Goal: Task Accomplishment & Management: Use online tool/utility

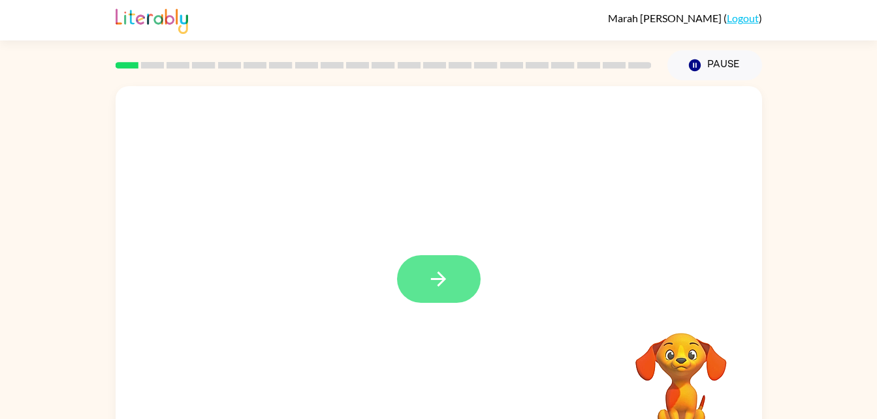
click at [446, 302] on button "button" at bounding box center [439, 279] width 84 height 48
click at [438, 291] on div at bounding box center [439, 272] width 647 height 373
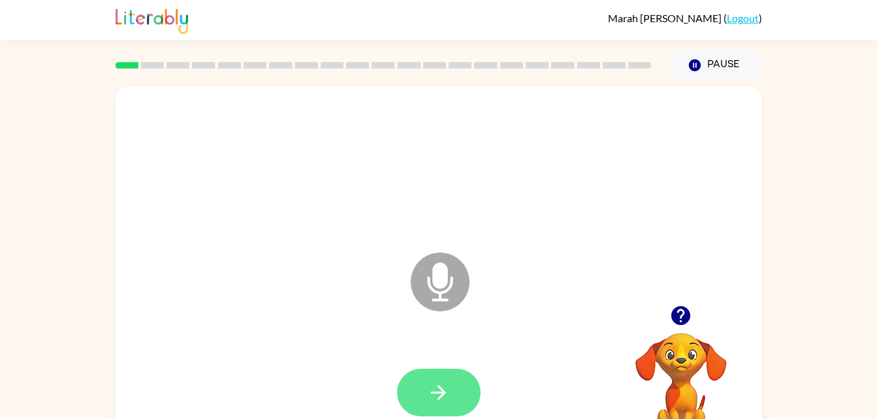
click at [440, 372] on button "button" at bounding box center [439, 393] width 84 height 48
click at [433, 407] on button "button" at bounding box center [439, 393] width 84 height 48
click at [438, 414] on button "button" at bounding box center [439, 393] width 84 height 48
click at [442, 383] on icon "button" at bounding box center [438, 392] width 23 height 23
click at [417, 391] on button "button" at bounding box center [439, 393] width 84 height 48
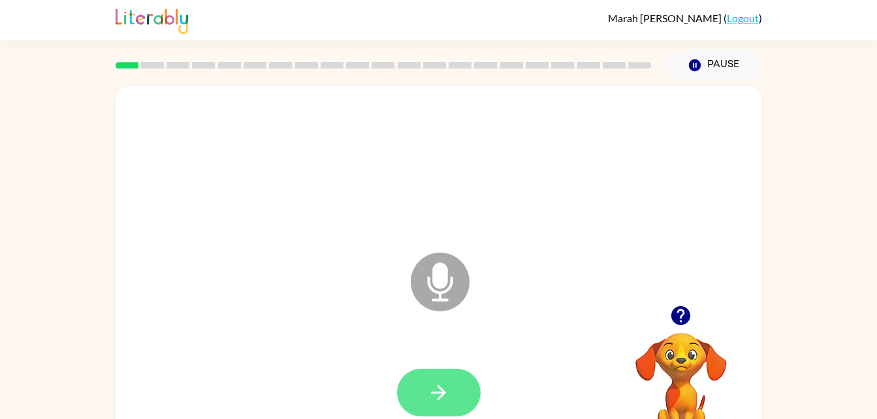
click at [428, 369] on button "button" at bounding box center [439, 393] width 84 height 48
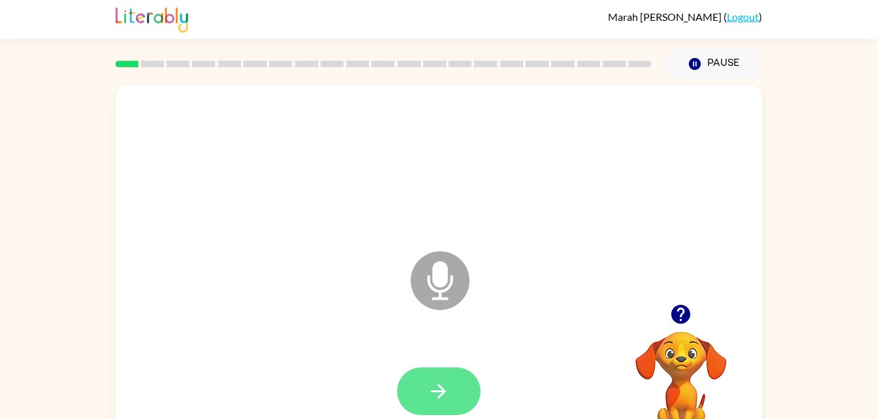
click at [443, 406] on button "button" at bounding box center [439, 392] width 84 height 48
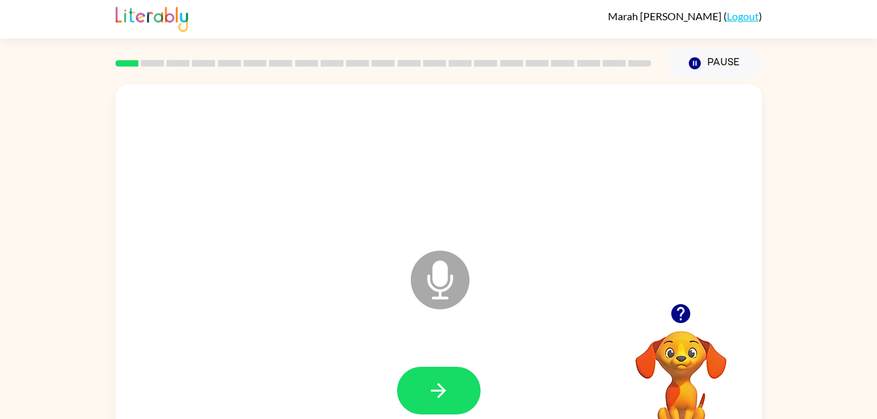
scroll to position [3, 0]
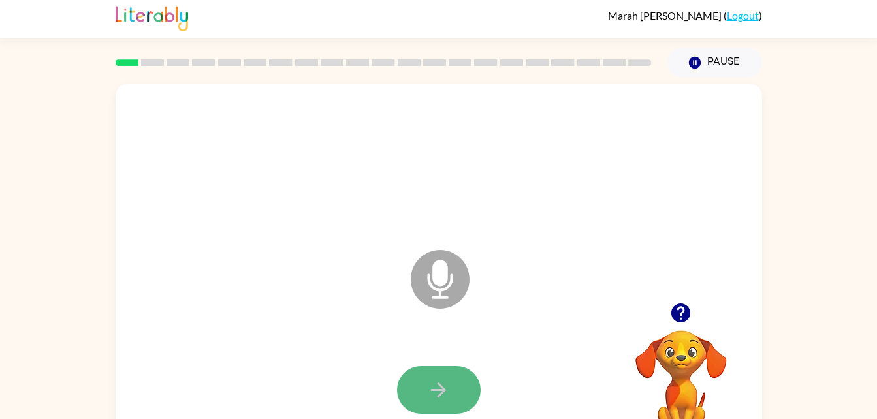
click at [437, 391] on icon "button" at bounding box center [438, 390] width 15 height 15
click at [460, 401] on button "button" at bounding box center [439, 390] width 84 height 48
click at [409, 391] on button "button" at bounding box center [439, 390] width 84 height 48
click at [442, 381] on icon "button" at bounding box center [438, 390] width 23 height 23
click at [432, 400] on icon "button" at bounding box center [438, 390] width 23 height 23
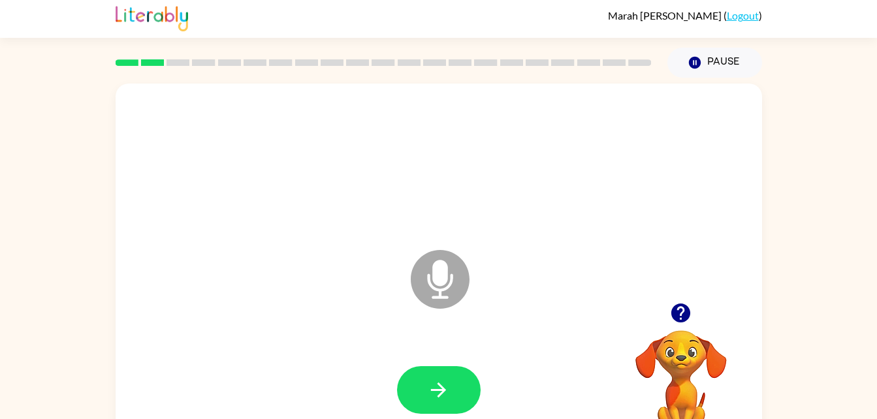
scroll to position [0, 0]
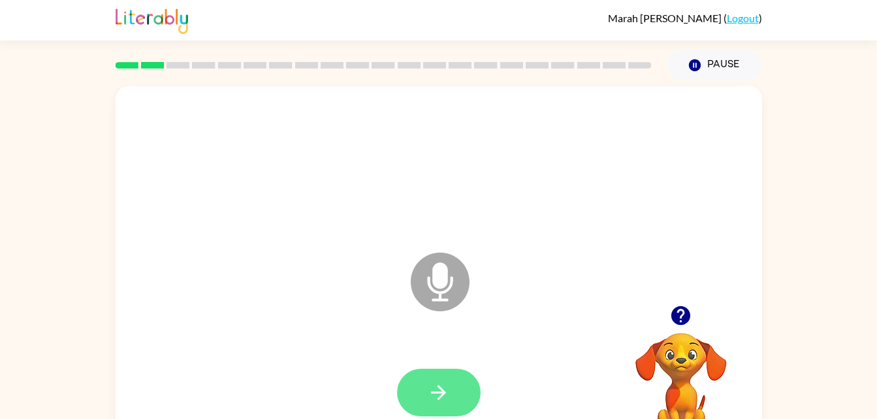
click at [428, 404] on icon "button" at bounding box center [438, 392] width 23 height 23
click at [443, 410] on button "button" at bounding box center [439, 393] width 84 height 48
click at [441, 387] on icon "button" at bounding box center [438, 392] width 23 height 23
click at [454, 387] on button "button" at bounding box center [439, 393] width 84 height 48
click at [440, 395] on icon "button" at bounding box center [438, 392] width 23 height 23
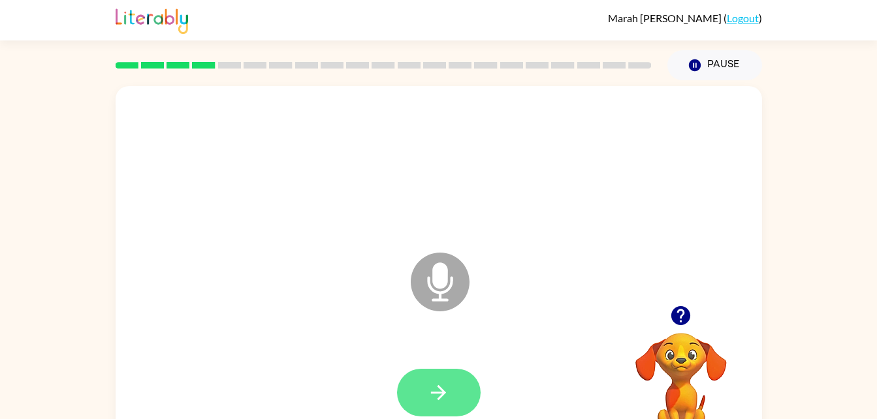
click at [455, 378] on button "button" at bounding box center [439, 393] width 84 height 48
click at [434, 376] on button "button" at bounding box center [439, 393] width 84 height 48
click at [469, 396] on button "button" at bounding box center [439, 393] width 84 height 48
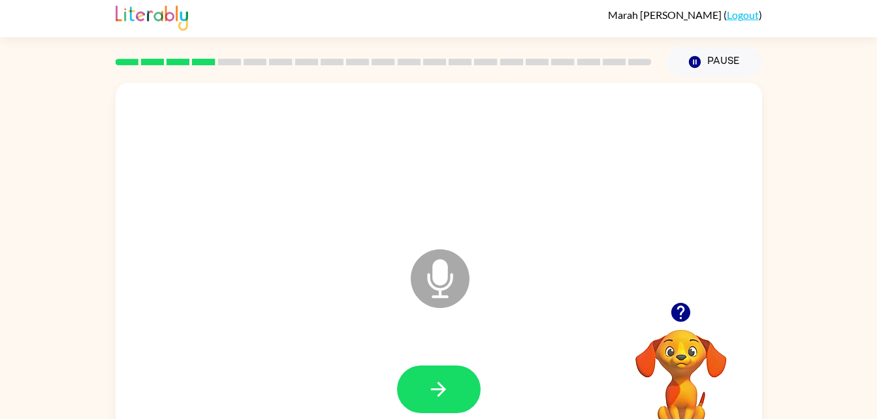
scroll to position [4, 0]
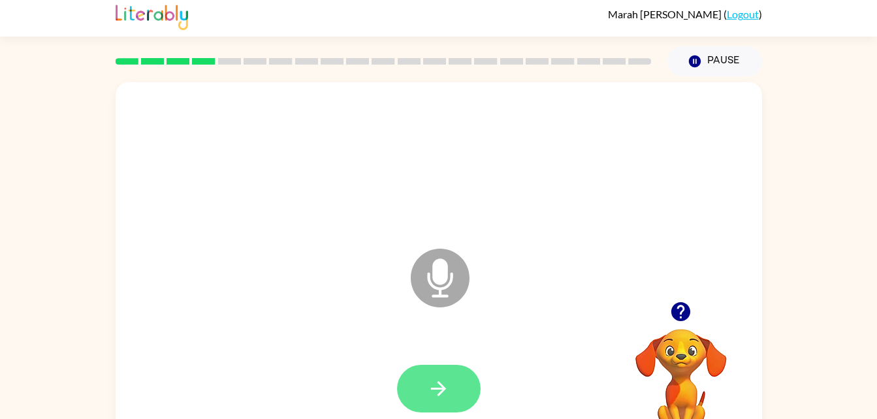
click at [438, 383] on icon "button" at bounding box center [438, 389] width 23 height 23
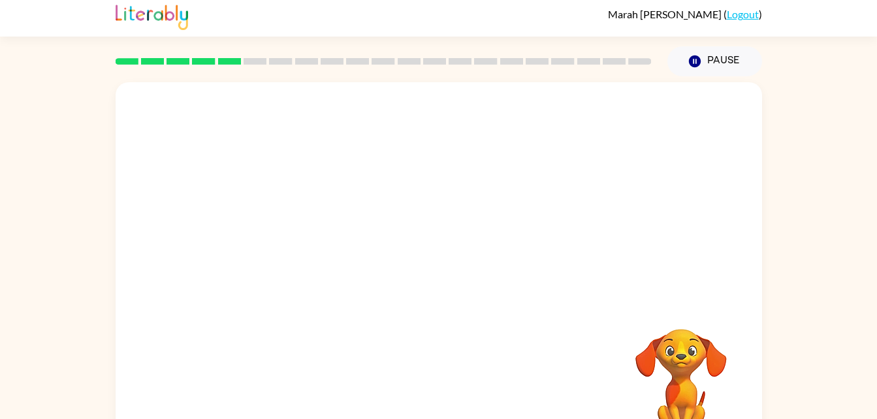
click at [494, 20] on div "[PERSON_NAME] ( Logout )" at bounding box center [439, 16] width 647 height 40
drag, startPoint x: 438, startPoint y: 383, endPoint x: 494, endPoint y: 20, distance: 367.6
click at [494, 20] on div "[PERSON_NAME] ( Logout )" at bounding box center [439, 16] width 647 height 40
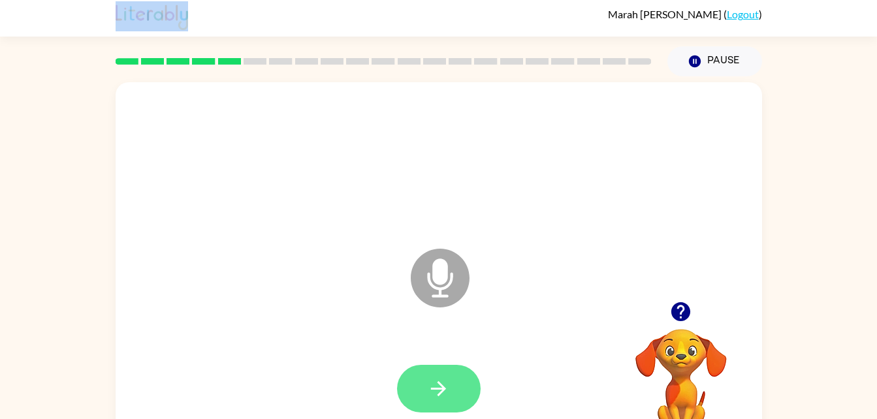
click at [425, 401] on button "button" at bounding box center [439, 389] width 84 height 48
click at [458, 383] on button "button" at bounding box center [439, 389] width 84 height 48
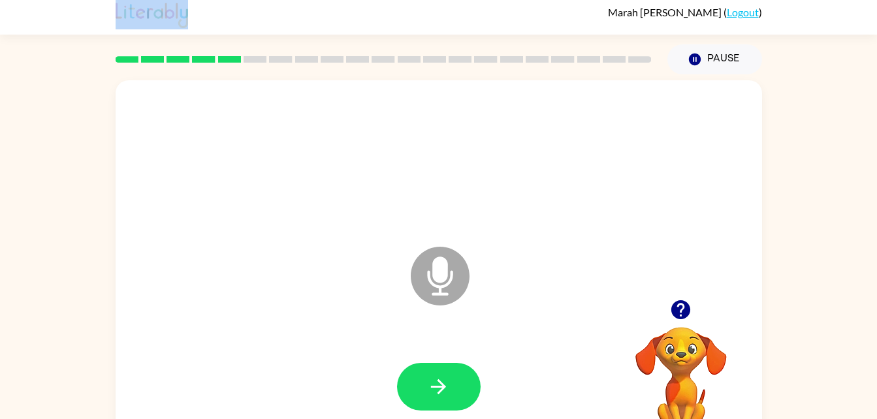
scroll to position [8, 0]
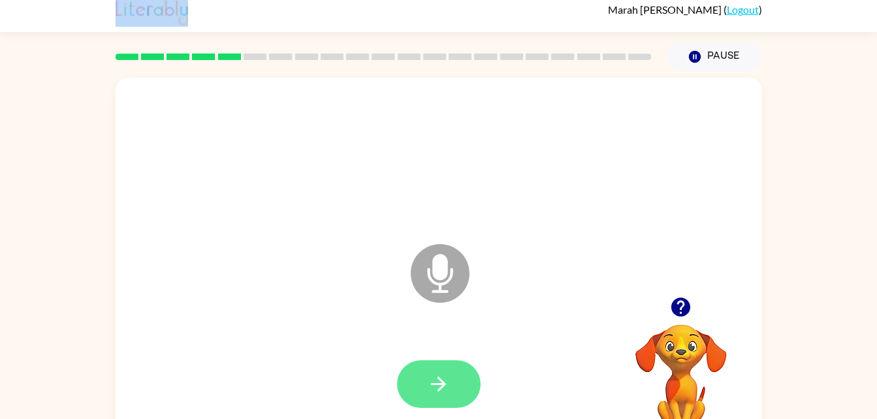
click at [426, 399] on button "button" at bounding box center [439, 385] width 84 height 48
click at [426, 389] on button "button" at bounding box center [439, 385] width 84 height 48
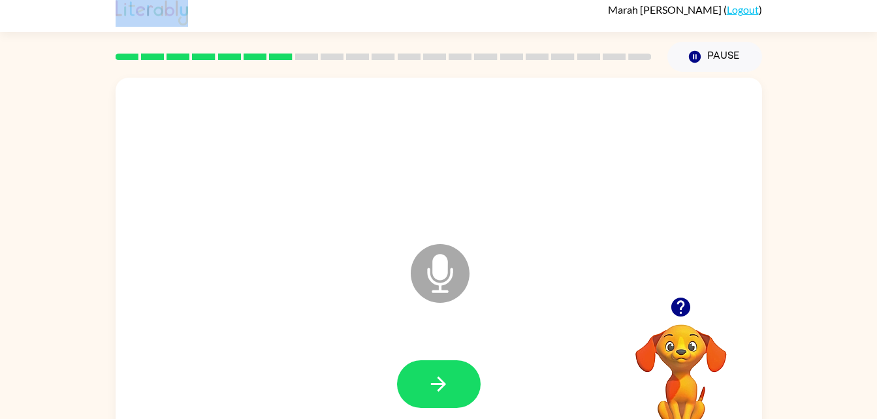
scroll to position [17, 0]
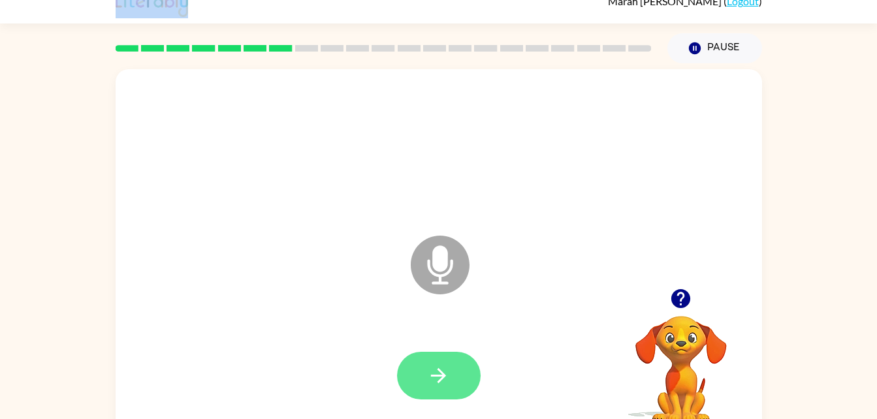
click at [430, 373] on icon "button" at bounding box center [438, 375] width 23 height 23
click at [430, 396] on button "button" at bounding box center [439, 376] width 84 height 48
click at [433, 366] on icon "button" at bounding box center [438, 375] width 23 height 23
click at [447, 383] on icon "button" at bounding box center [438, 375] width 23 height 23
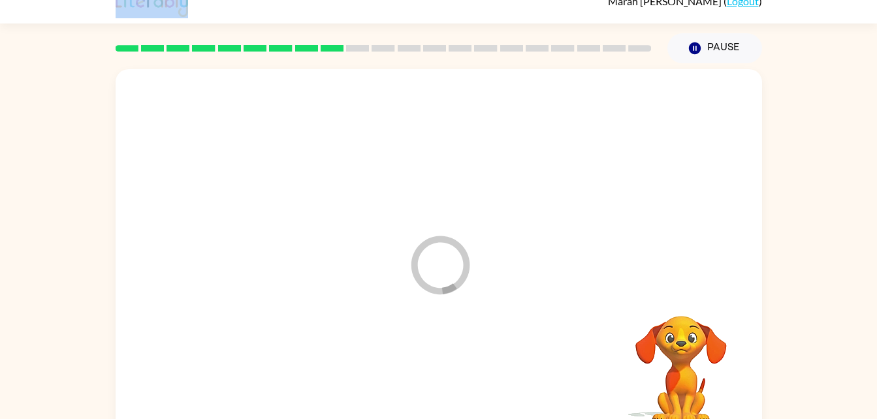
click at [415, 367] on div at bounding box center [439, 376] width 620 height 107
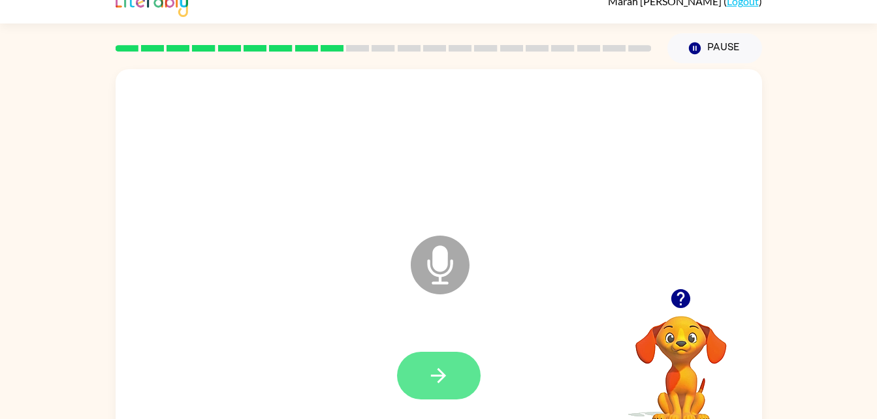
click at [432, 376] on icon "button" at bounding box center [438, 375] width 15 height 15
click at [438, 391] on button "button" at bounding box center [439, 376] width 84 height 48
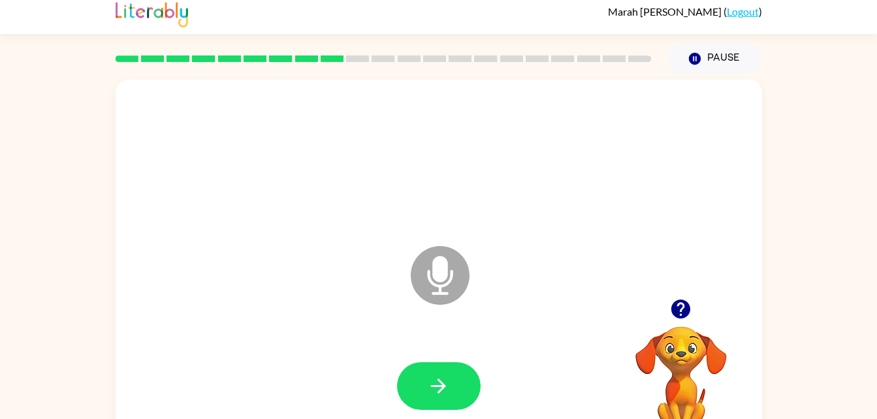
scroll to position [5, 0]
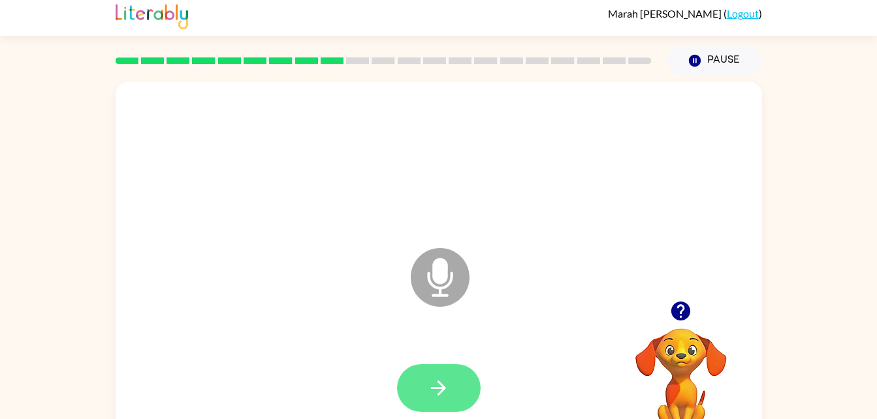
click at [456, 393] on button "button" at bounding box center [439, 388] width 84 height 48
click at [442, 403] on button "button" at bounding box center [439, 388] width 84 height 48
click at [452, 411] on button "button" at bounding box center [439, 388] width 84 height 48
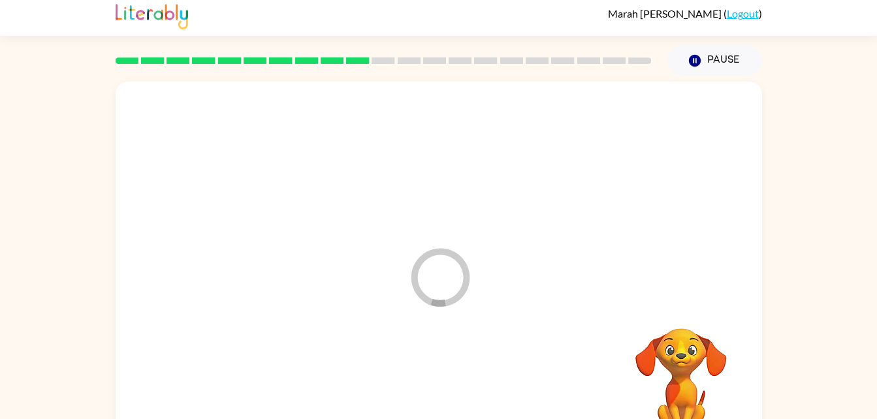
click at [410, 381] on div at bounding box center [439, 388] width 620 height 107
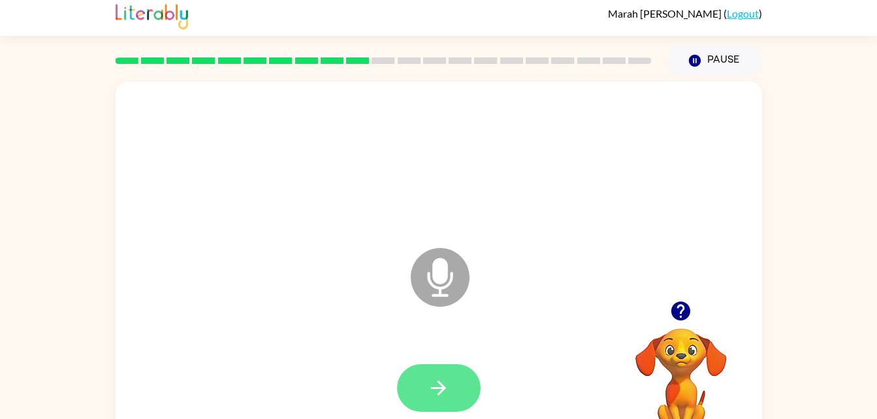
click at [428, 374] on button "button" at bounding box center [439, 388] width 84 height 48
click at [436, 384] on icon "button" at bounding box center [438, 388] width 23 height 23
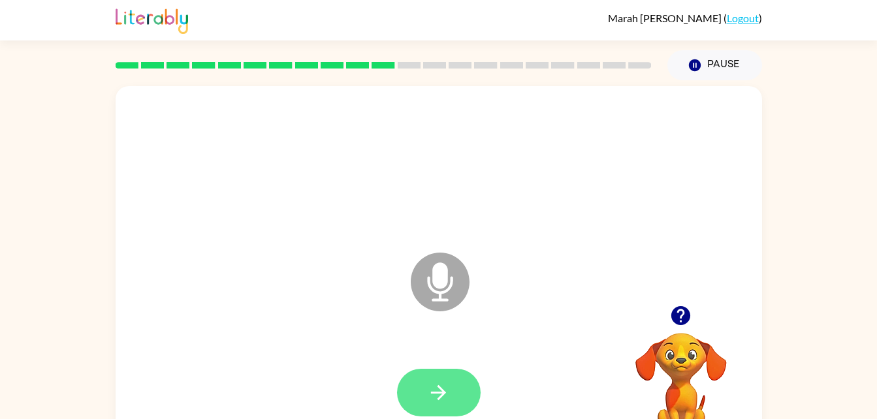
click at [438, 402] on icon "button" at bounding box center [438, 392] width 23 height 23
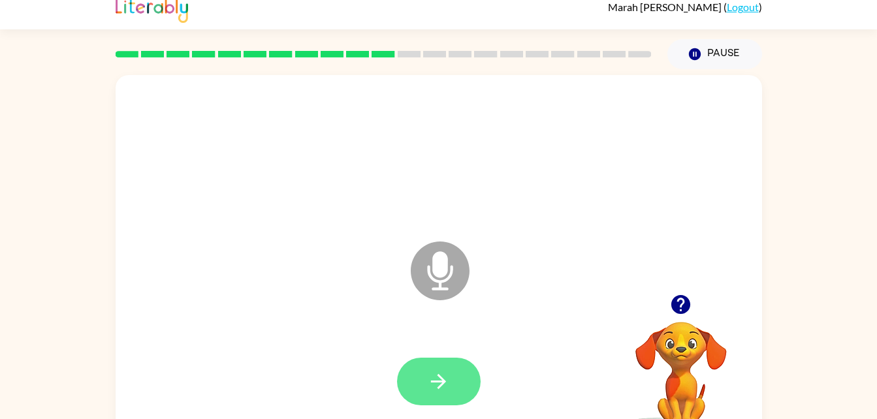
click at [440, 379] on icon "button" at bounding box center [438, 381] width 23 height 23
click at [417, 394] on button "button" at bounding box center [439, 383] width 84 height 48
click at [464, 380] on button "button" at bounding box center [439, 383] width 84 height 48
click at [457, 406] on button "button" at bounding box center [439, 383] width 84 height 48
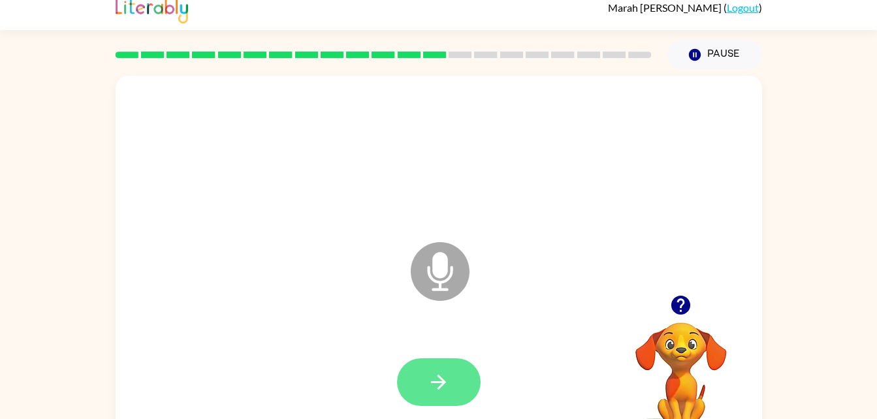
click at [454, 363] on button "button" at bounding box center [439, 383] width 84 height 48
click at [438, 376] on icon "button" at bounding box center [438, 382] width 15 height 15
click at [419, 380] on button "button" at bounding box center [439, 383] width 84 height 48
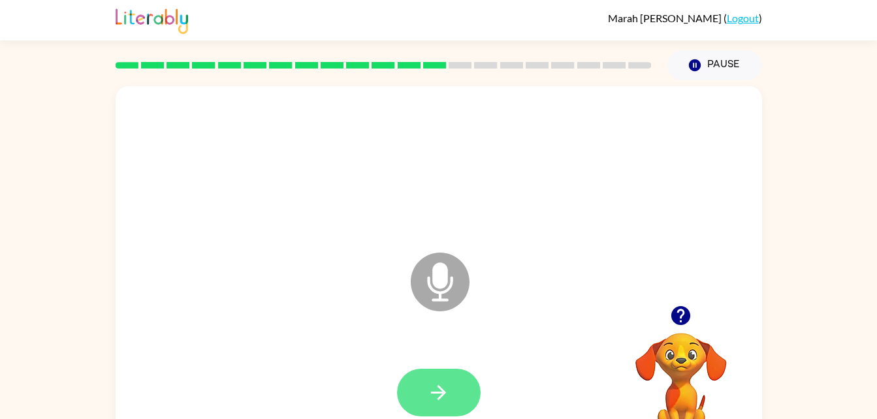
click at [426, 377] on button "button" at bounding box center [439, 393] width 84 height 48
click at [440, 394] on icon "button" at bounding box center [438, 392] width 23 height 23
click at [430, 396] on icon "button" at bounding box center [438, 392] width 23 height 23
click at [440, 390] on div at bounding box center [439, 393] width 84 height 48
click at [432, 394] on icon "button" at bounding box center [438, 392] width 23 height 23
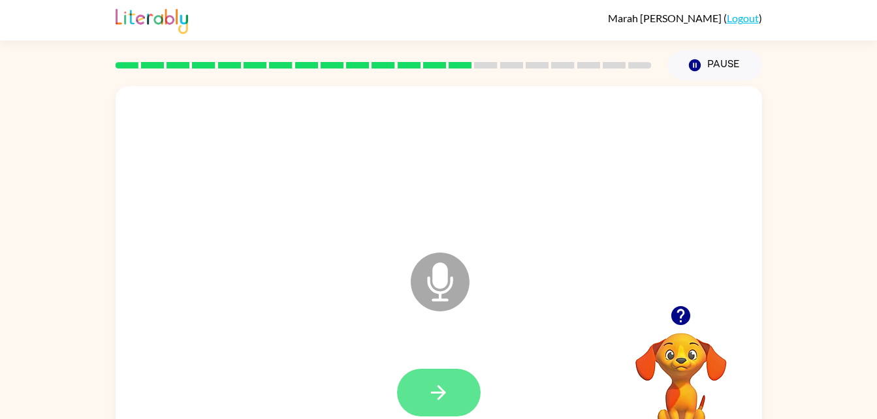
click at [421, 408] on button "button" at bounding box center [439, 393] width 84 height 48
click at [442, 373] on button "button" at bounding box center [439, 393] width 84 height 48
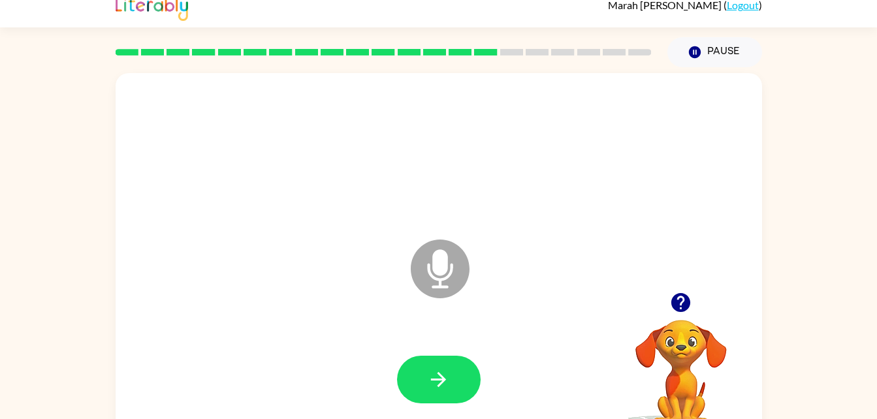
scroll to position [14, 0]
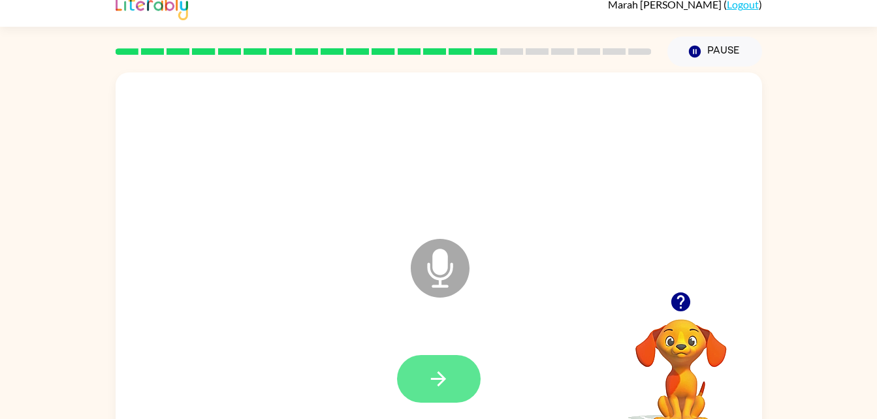
click at [412, 373] on button "button" at bounding box center [439, 379] width 84 height 48
click at [430, 364] on button "button" at bounding box center [439, 379] width 84 height 48
click at [420, 378] on button "button" at bounding box center [439, 379] width 84 height 48
click at [453, 380] on button "button" at bounding box center [439, 379] width 84 height 48
click at [472, 367] on button "button" at bounding box center [439, 379] width 84 height 48
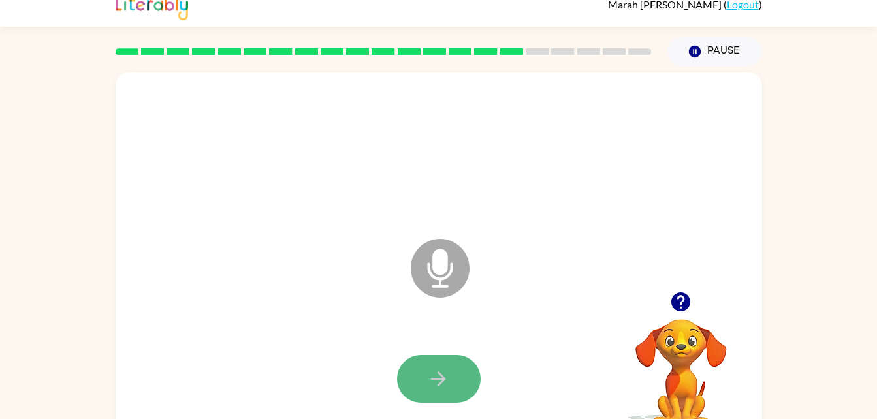
click at [424, 368] on button "button" at bounding box center [439, 379] width 84 height 48
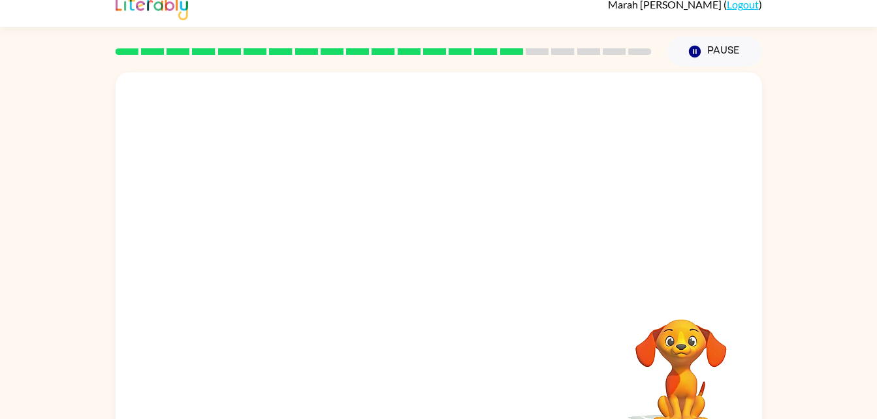
click at [444, 333] on div at bounding box center [439, 379] width 620 height 107
click at [423, 364] on div at bounding box center [439, 379] width 620 height 107
click at [409, 370] on div at bounding box center [439, 379] width 620 height 107
click at [419, 383] on div at bounding box center [439, 379] width 620 height 107
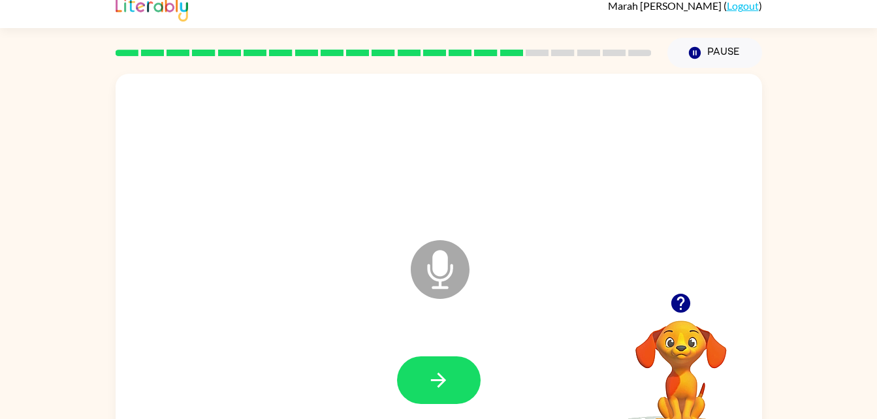
scroll to position [13, 0]
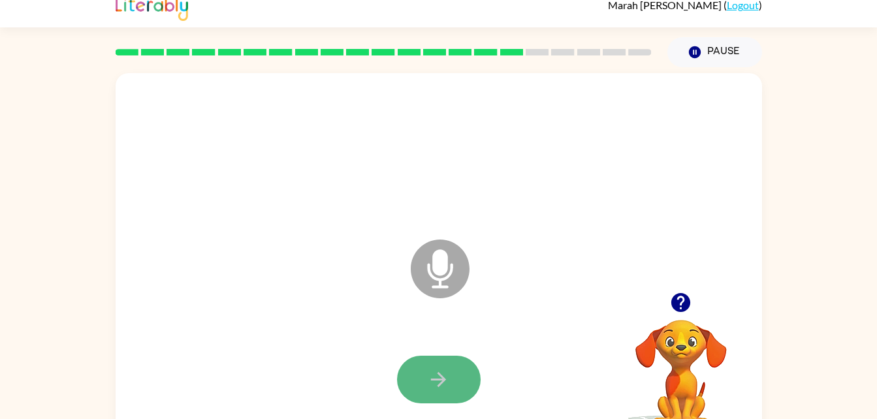
click at [421, 369] on button "button" at bounding box center [439, 380] width 84 height 48
click at [412, 358] on button "button" at bounding box center [439, 380] width 84 height 48
click at [429, 370] on icon "button" at bounding box center [438, 379] width 23 height 23
click at [440, 386] on icon "button" at bounding box center [438, 379] width 23 height 23
click at [431, 386] on icon "button" at bounding box center [438, 379] width 23 height 23
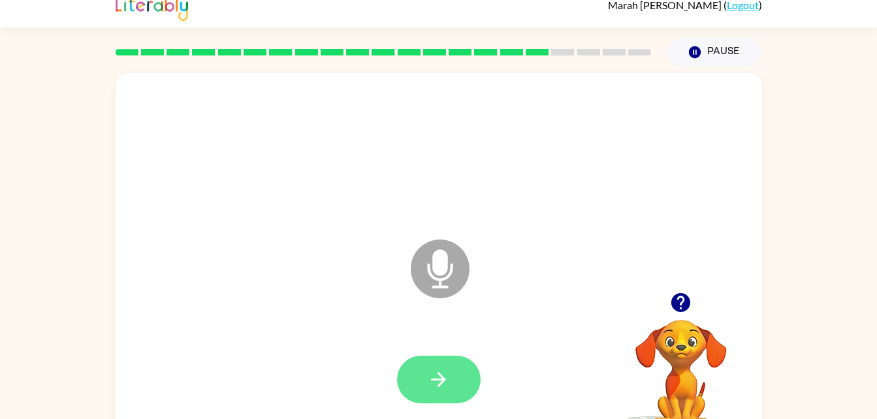
click at [434, 386] on icon "button" at bounding box center [438, 379] width 23 height 23
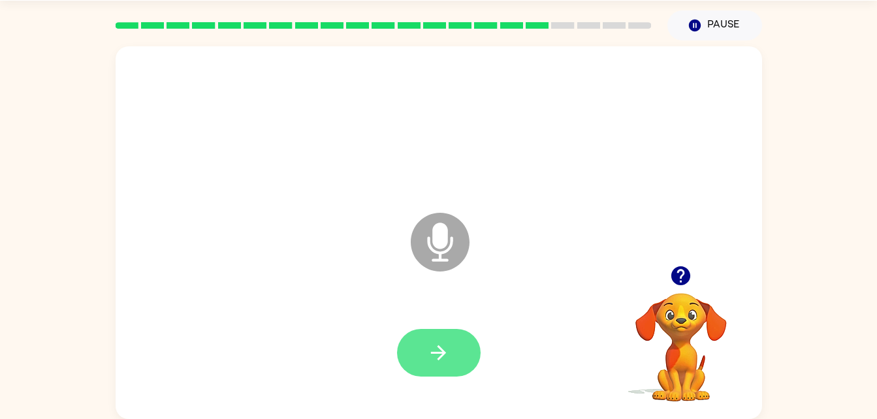
click at [457, 348] on button "button" at bounding box center [439, 353] width 84 height 48
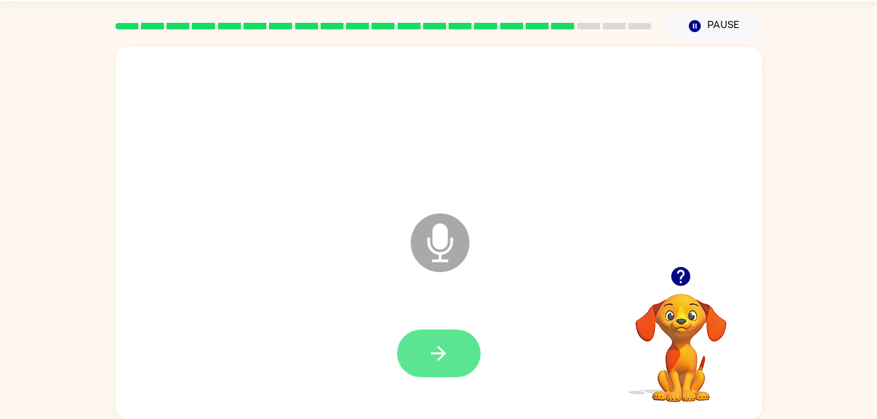
click at [443, 365] on button "button" at bounding box center [439, 354] width 84 height 48
click at [447, 358] on icon "button" at bounding box center [438, 353] width 23 height 23
click at [442, 364] on icon "button" at bounding box center [438, 353] width 23 height 23
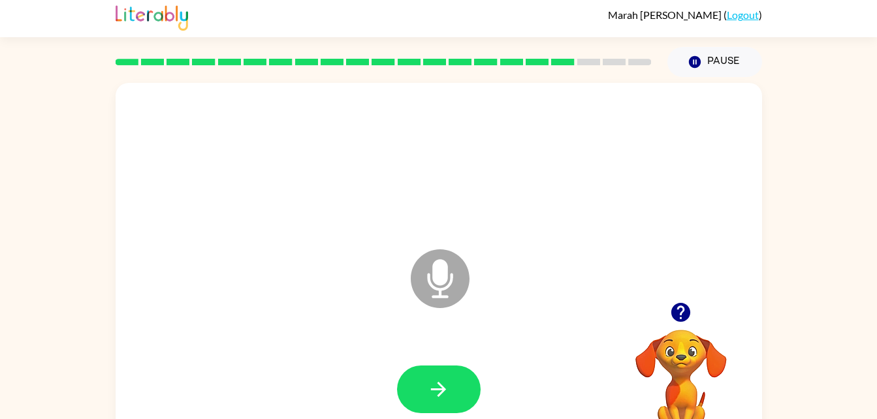
scroll to position [0, 0]
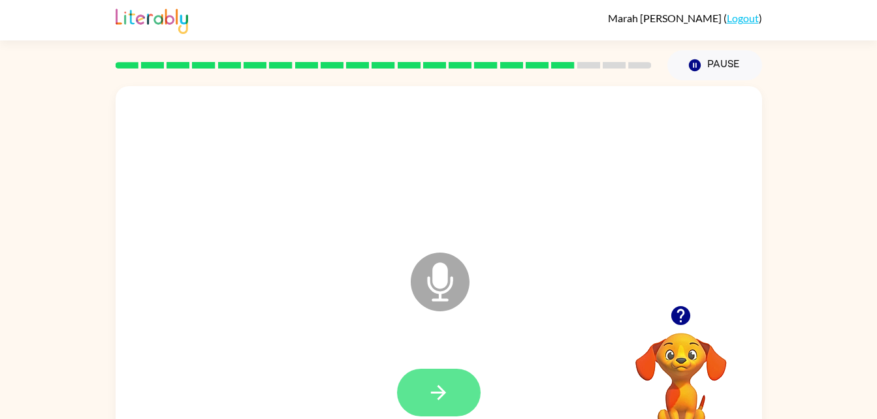
click at [436, 381] on icon "button" at bounding box center [438, 392] width 23 height 23
click at [436, 379] on button "button" at bounding box center [439, 393] width 84 height 48
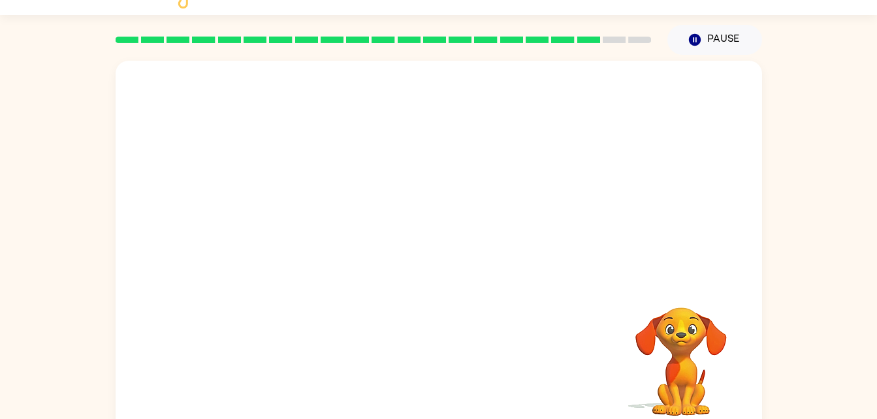
scroll to position [40, 0]
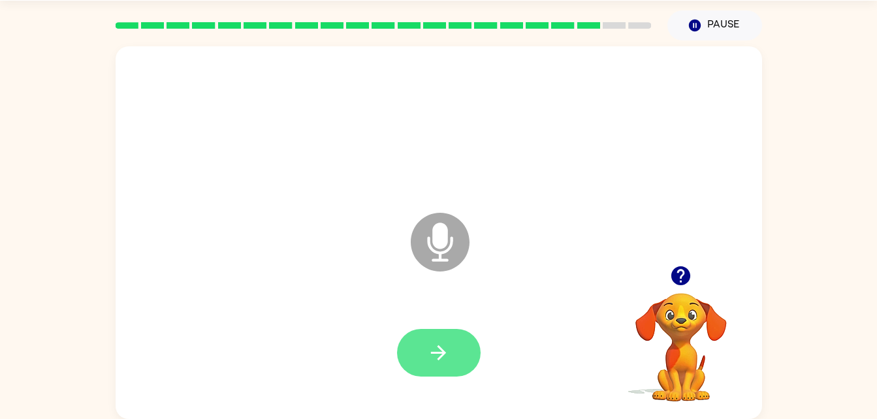
click at [432, 376] on button "button" at bounding box center [439, 353] width 84 height 48
click at [455, 372] on button "button" at bounding box center [439, 353] width 84 height 48
click at [442, 361] on icon "button" at bounding box center [438, 353] width 23 height 23
click at [445, 362] on icon "button" at bounding box center [438, 353] width 23 height 23
click at [447, 354] on icon "button" at bounding box center [438, 353] width 23 height 23
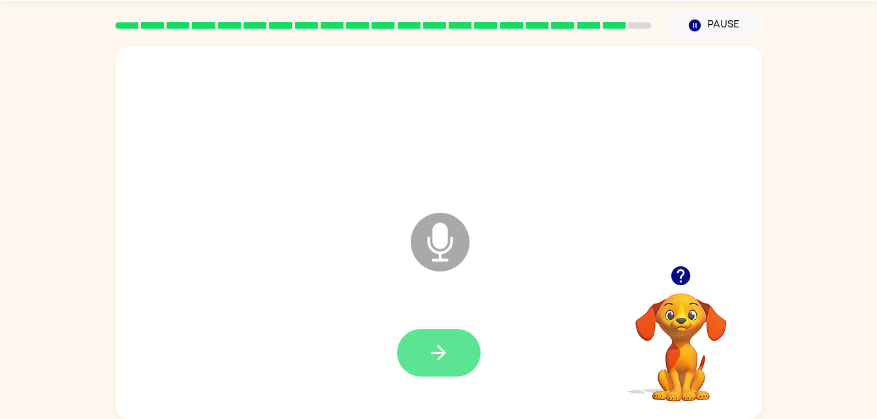
click at [432, 367] on button "button" at bounding box center [439, 353] width 84 height 48
click at [428, 357] on icon "button" at bounding box center [438, 353] width 23 height 23
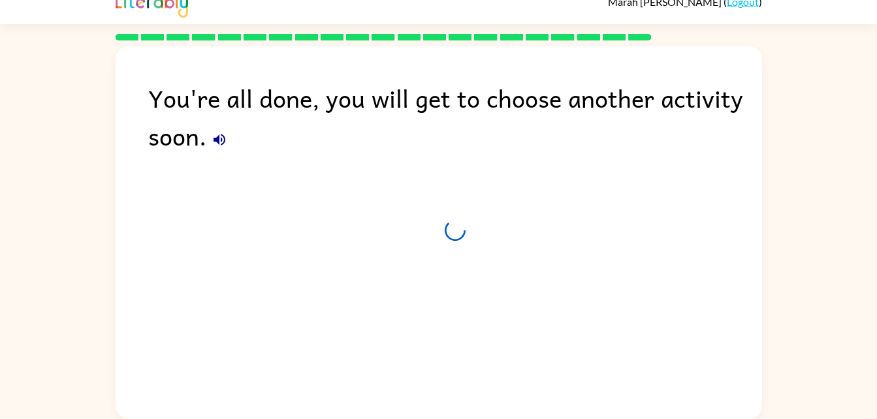
scroll to position [16, 0]
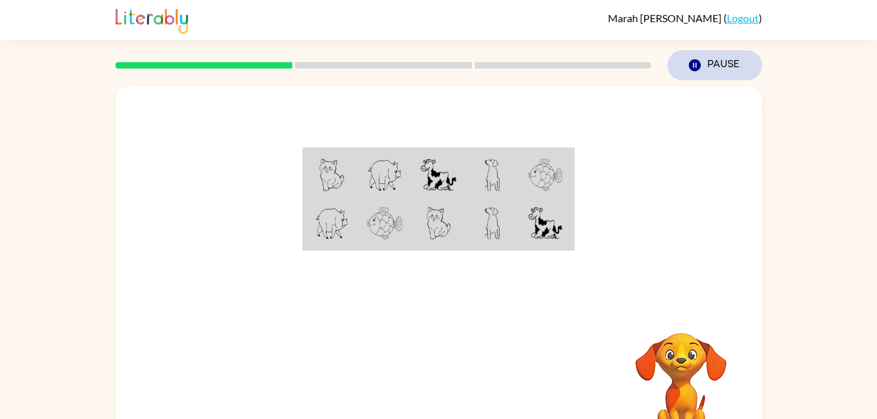
click at [690, 67] on icon "button" at bounding box center [694, 65] width 12 height 12
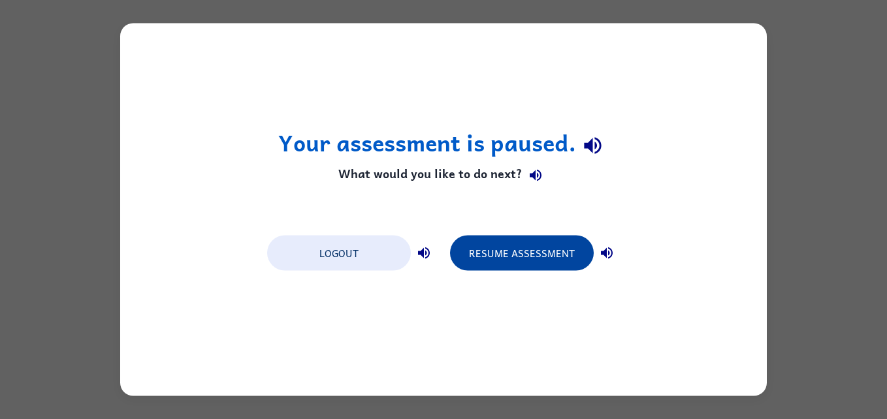
click at [509, 246] on button "Resume Assessment" at bounding box center [522, 253] width 144 height 35
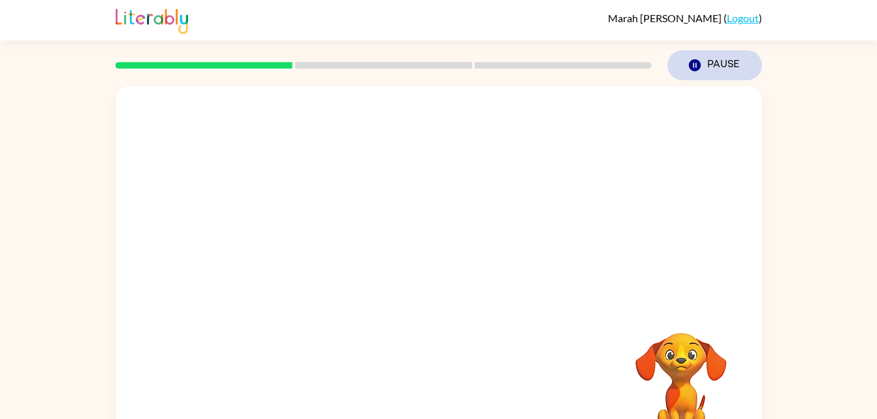
click at [698, 71] on icon "Pause" at bounding box center [695, 65] width 14 height 14
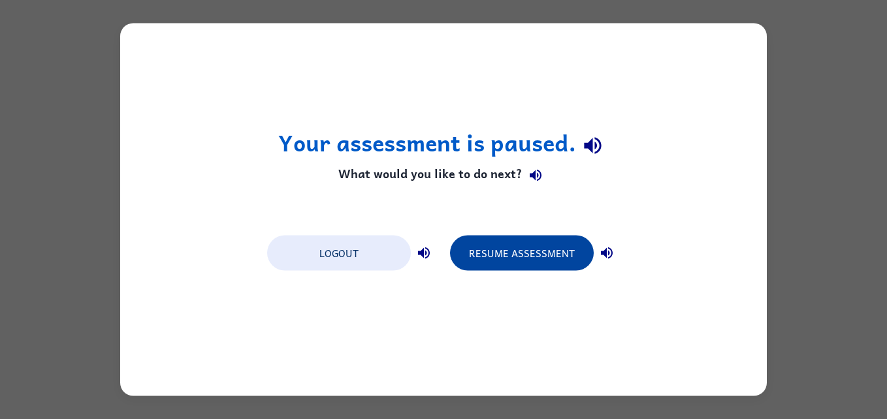
click at [520, 269] on button "Resume Assessment" at bounding box center [522, 253] width 144 height 35
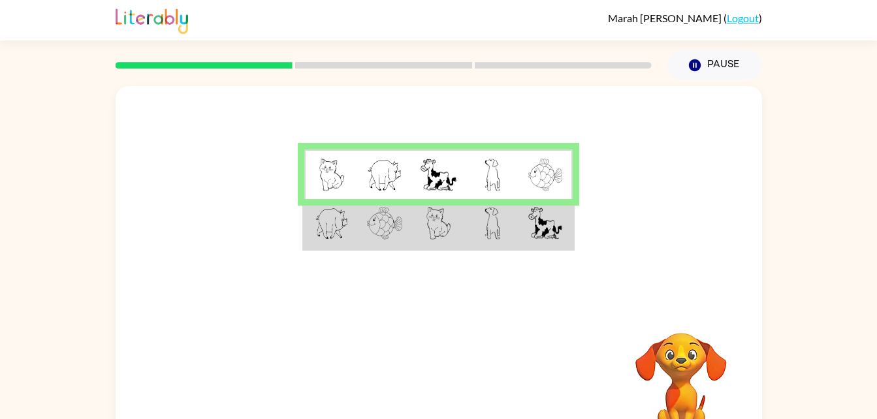
click at [438, 247] on td at bounding box center [438, 224] width 54 height 50
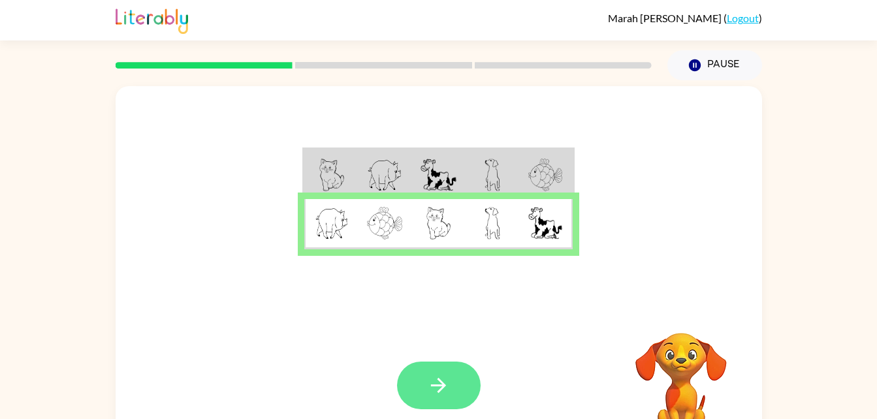
click at [451, 353] on div "Your browser must support playing .mp4 files to use Literably. Please try using…" at bounding box center [439, 385] width 647 height 147
click at [451, 362] on button "button" at bounding box center [439, 386] width 84 height 48
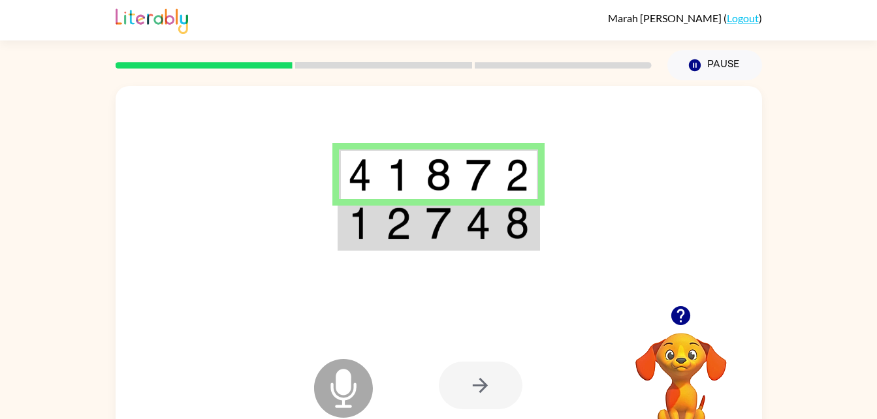
click at [473, 379] on div at bounding box center [481, 386] width 84 height 48
click at [428, 214] on img at bounding box center [438, 223] width 25 height 33
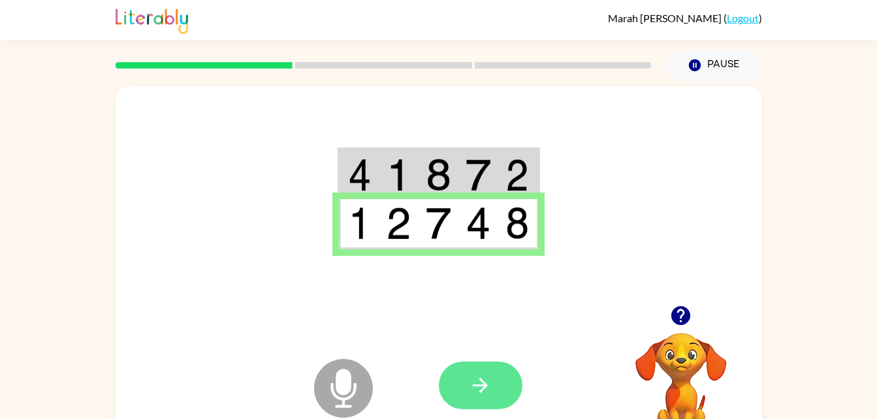
click at [500, 376] on button "button" at bounding box center [481, 386] width 84 height 48
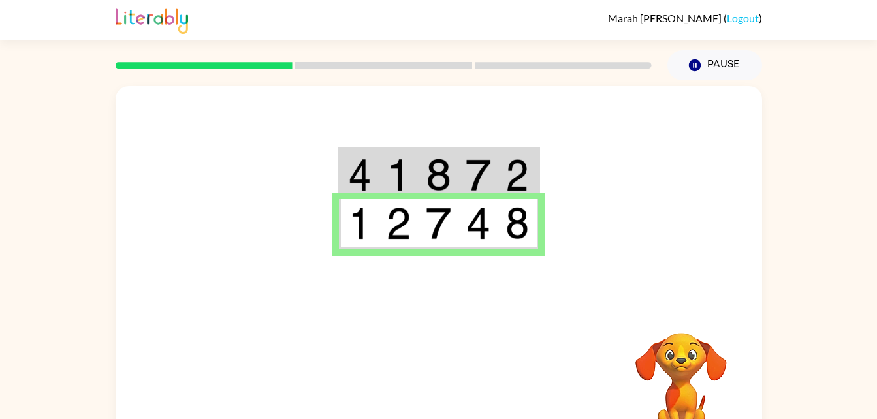
click at [457, 178] on td at bounding box center [439, 175] width 40 height 50
click at [436, 184] on img at bounding box center [438, 175] width 25 height 33
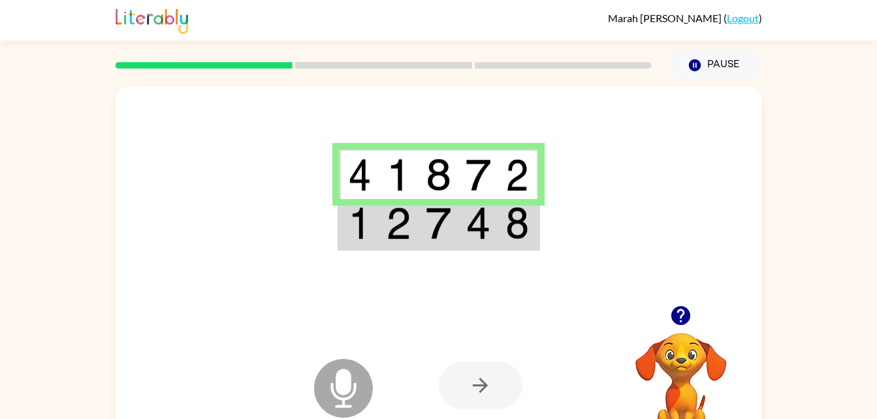
click at [404, 248] on td at bounding box center [399, 224] width 40 height 50
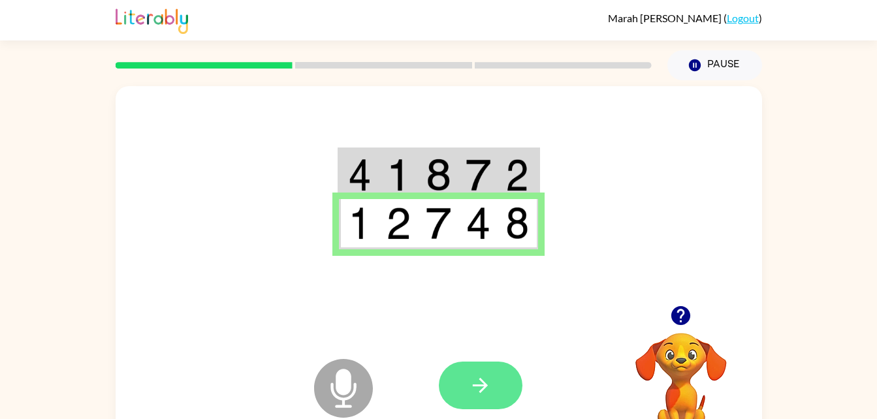
click at [478, 393] on icon "button" at bounding box center [480, 385] width 23 height 23
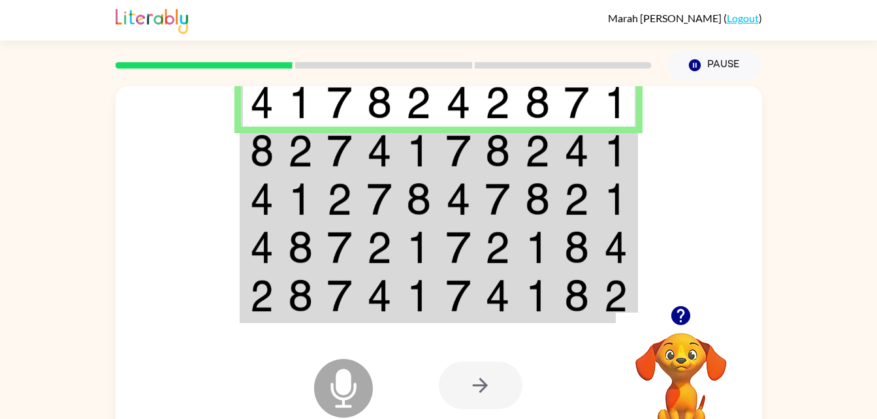
click at [261, 154] on img at bounding box center [262, 151] width 24 height 33
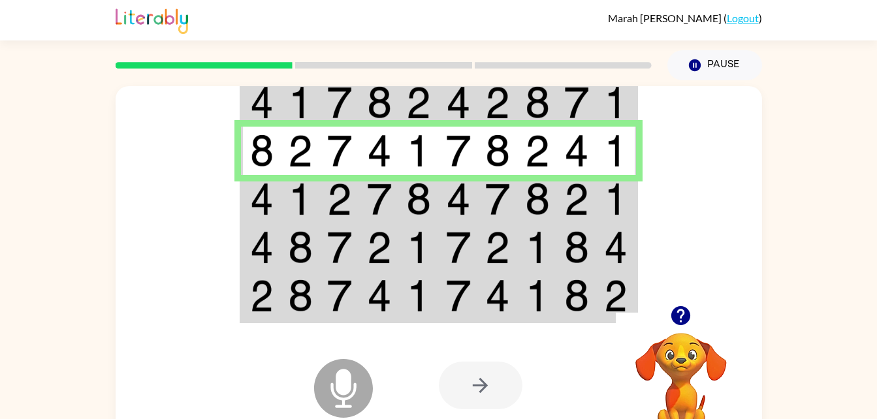
click at [306, 191] on img at bounding box center [300, 199] width 25 height 33
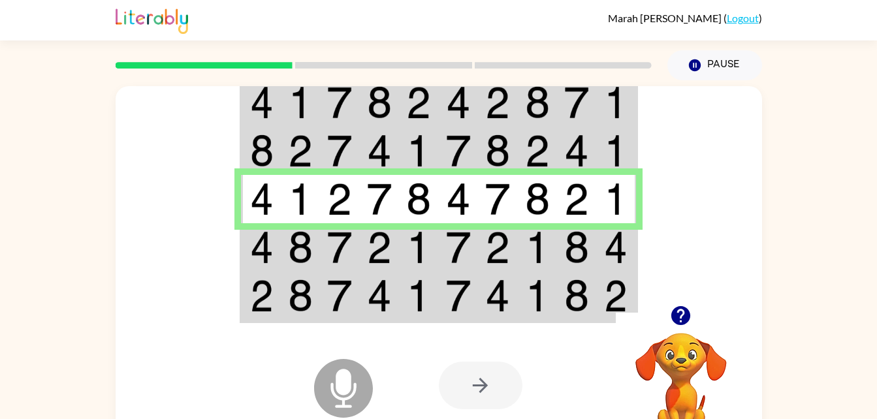
click at [281, 223] on td at bounding box center [301, 199] width 40 height 48
click at [303, 251] on img at bounding box center [300, 247] width 25 height 33
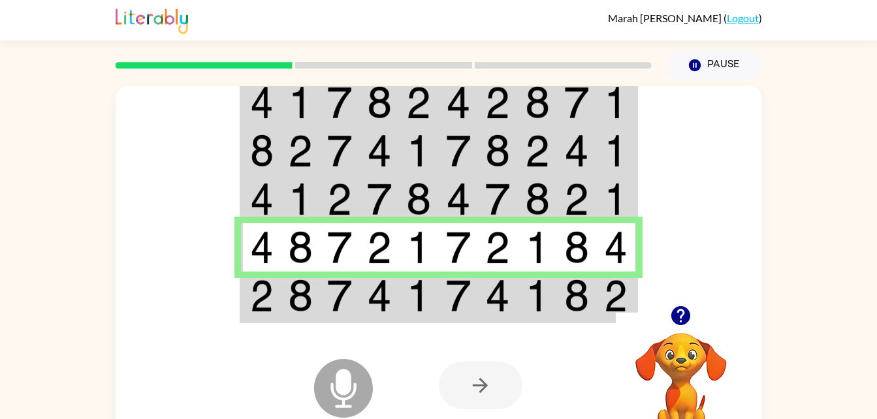
click at [274, 292] on td at bounding box center [261, 297] width 40 height 50
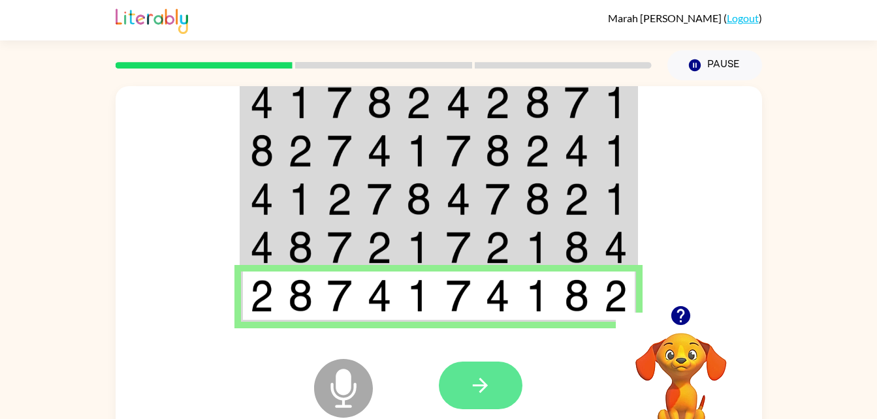
click at [492, 390] on button "button" at bounding box center [481, 386] width 84 height 48
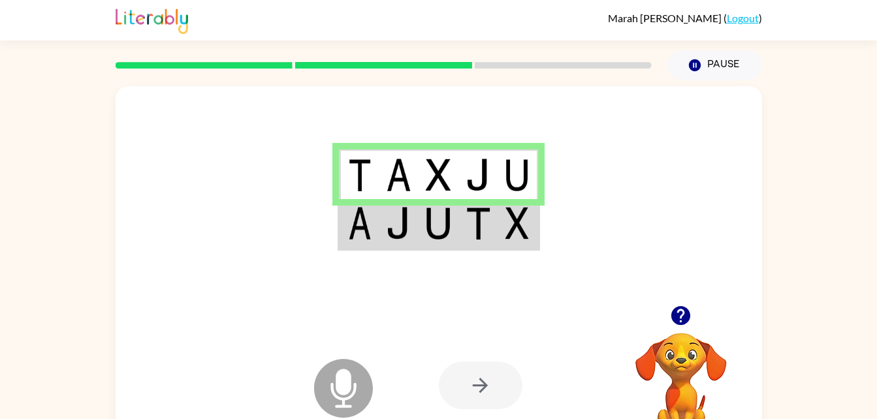
click at [356, 233] on img at bounding box center [360, 223] width 24 height 33
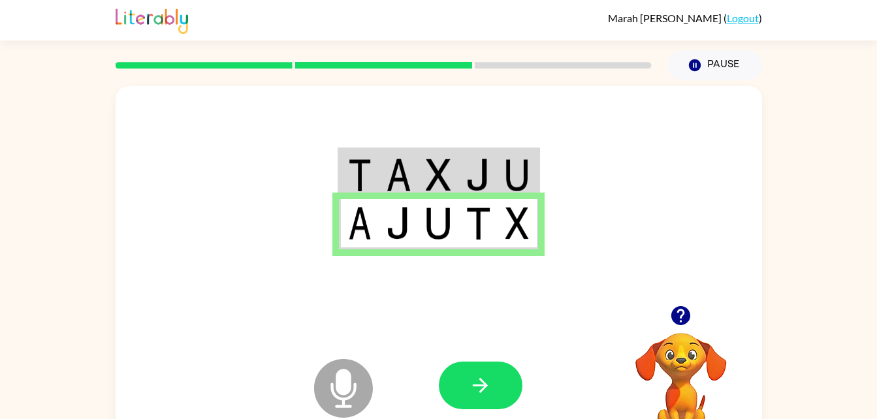
click at [362, 219] on img at bounding box center [360, 223] width 24 height 33
click at [483, 396] on icon "button" at bounding box center [480, 385] width 23 height 23
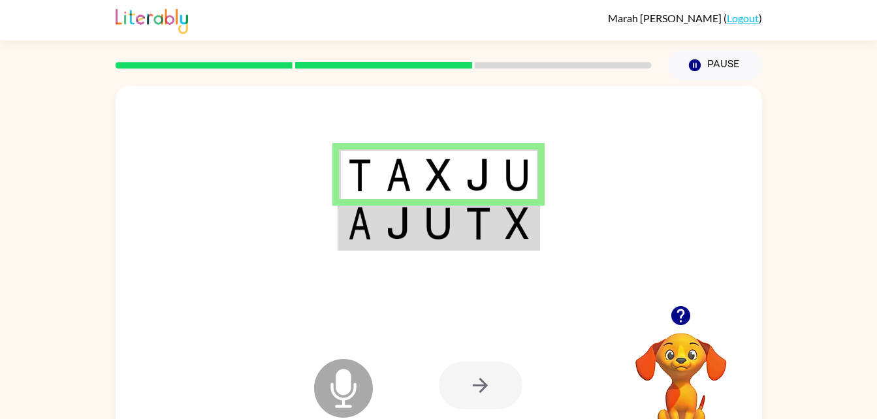
click at [445, 248] on td at bounding box center [439, 224] width 40 height 50
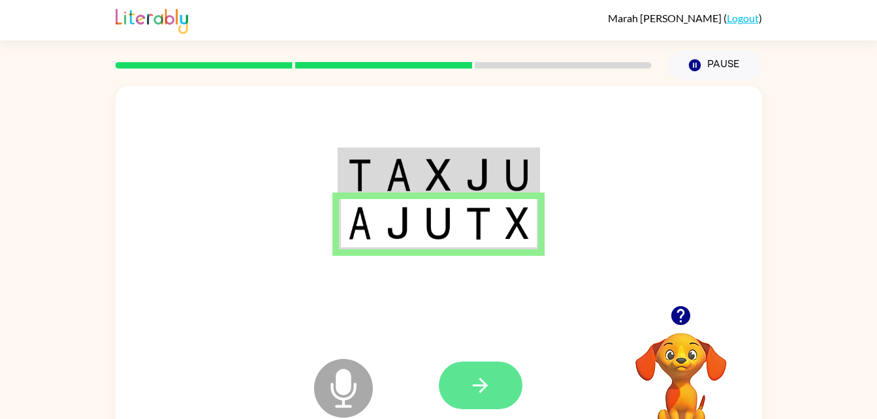
click at [475, 396] on icon "button" at bounding box center [480, 385] width 23 height 23
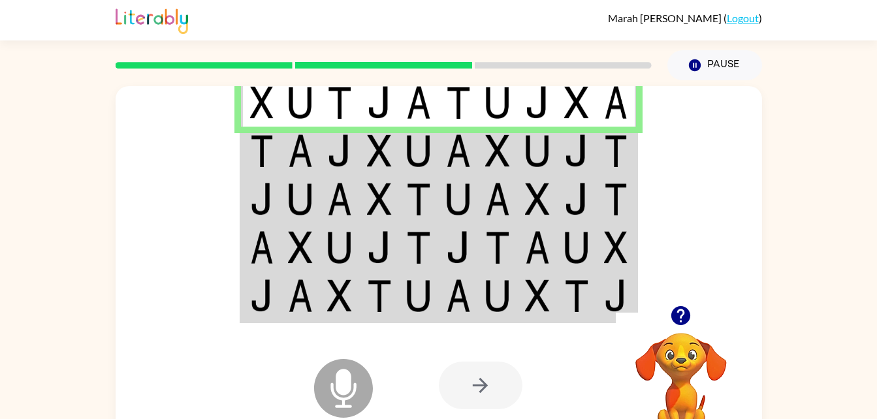
click at [765, 33] on div "[PERSON_NAME] ( Logout )" at bounding box center [438, 20] width 877 height 40
click at [267, 158] on img at bounding box center [262, 151] width 24 height 33
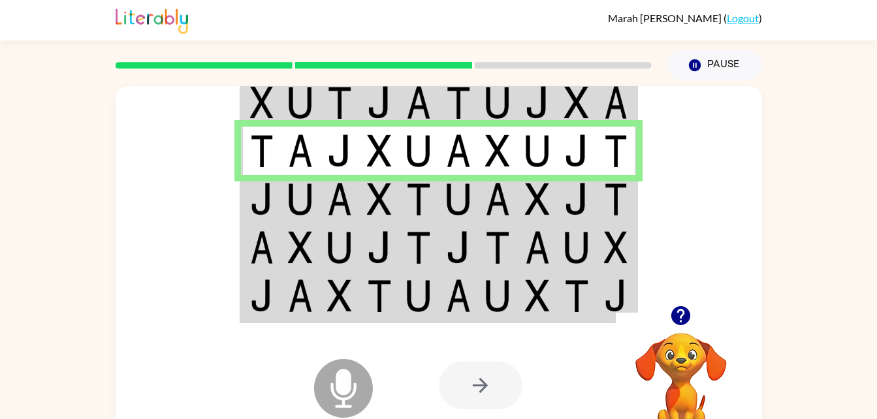
click at [286, 204] on td at bounding box center [301, 199] width 40 height 48
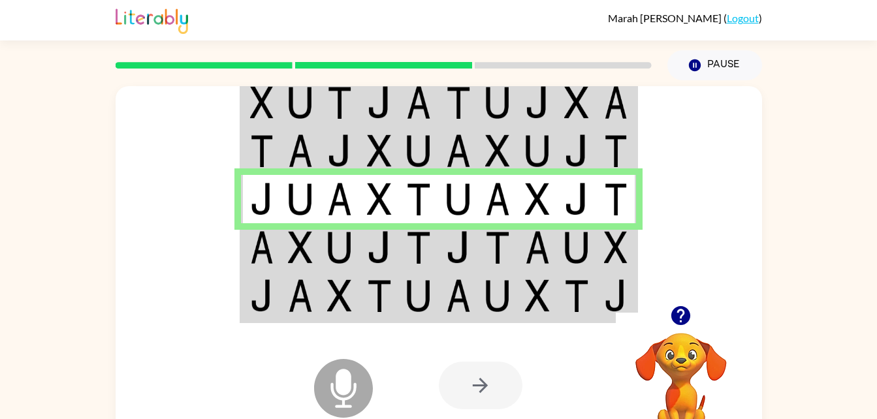
click at [266, 251] on img at bounding box center [262, 247] width 24 height 33
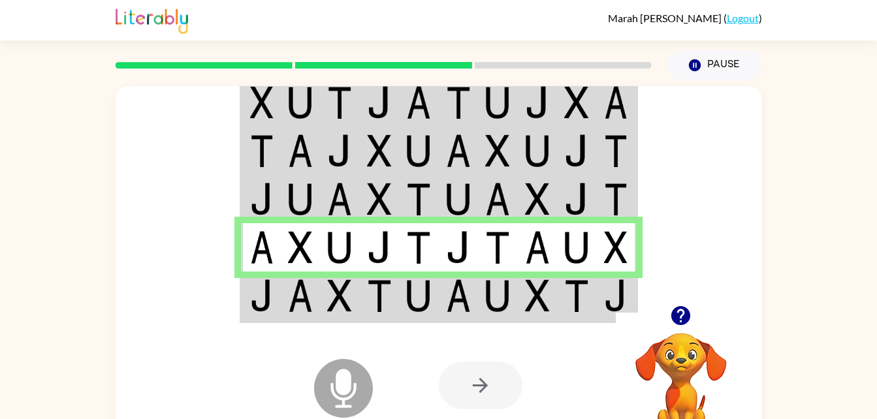
click at [585, 312] on div at bounding box center [535, 385] width 193 height 147
click at [415, 306] on img at bounding box center [418, 296] width 25 height 33
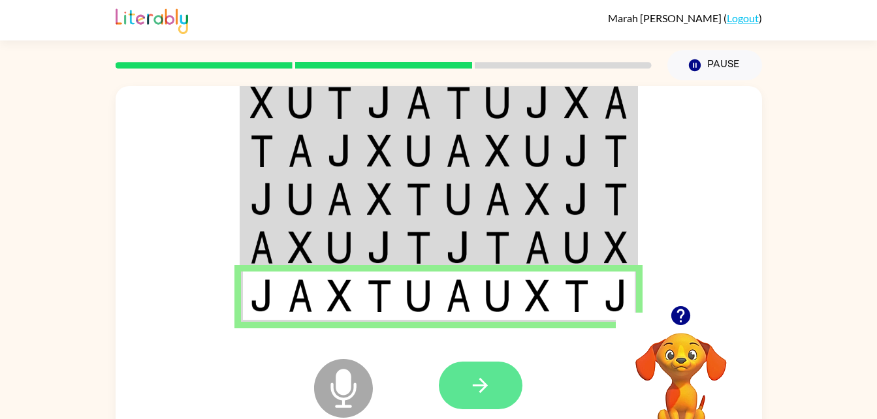
click at [487, 390] on icon "button" at bounding box center [480, 385] width 23 height 23
